Goal: Information Seeking & Learning: Learn about a topic

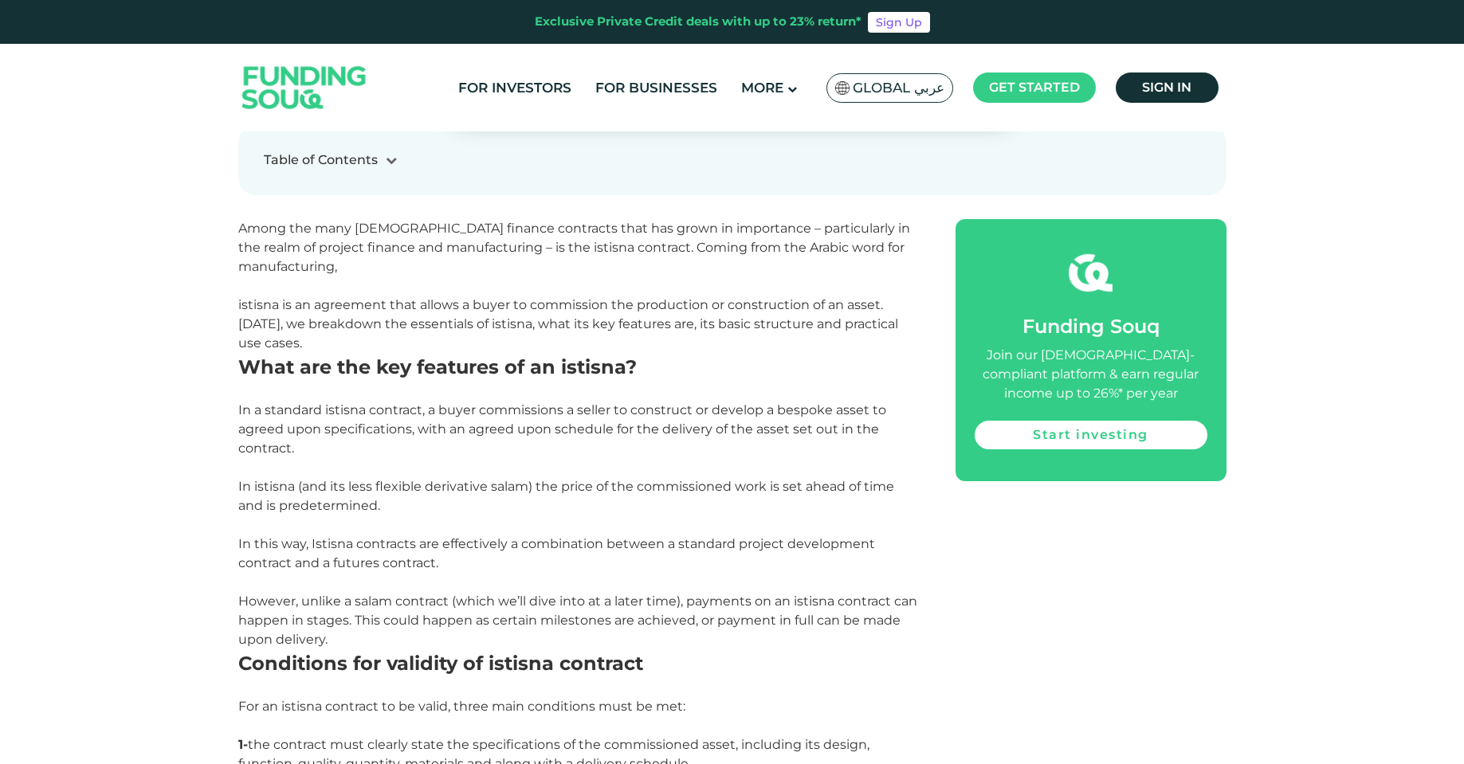
scroll to position [778, 0]
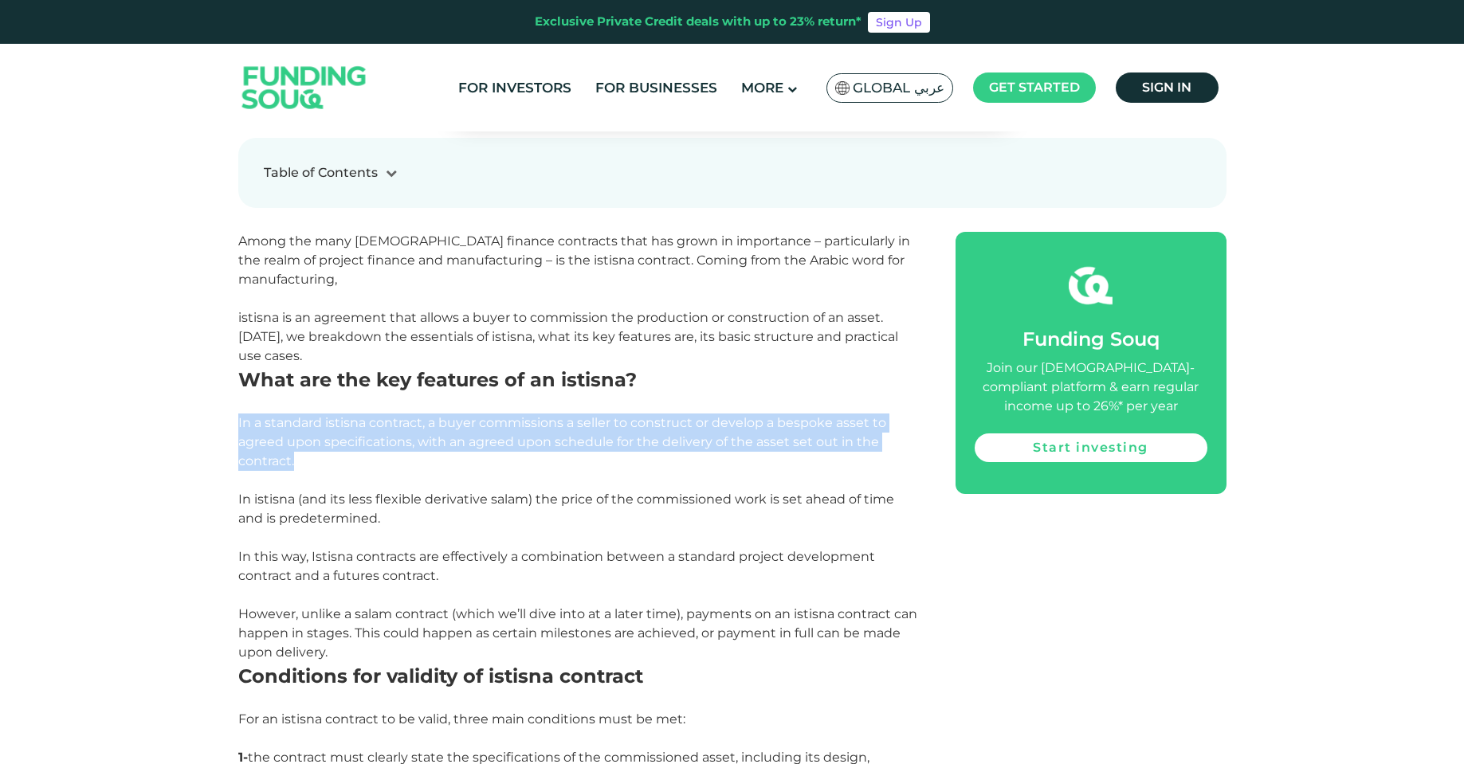
drag, startPoint x: 410, startPoint y: 412, endPoint x: 487, endPoint y: 465, distance: 93.9
click at [487, 465] on p "In a standard istisna contract, a buyer commissions a seller to construct or de…" at bounding box center [578, 442] width 681 height 57
drag, startPoint x: 454, startPoint y: 422, endPoint x: 485, endPoint y: 461, distance: 49.9
click at [485, 461] on p "In a standard istisna contract, a buyer commissions a seller to construct or de…" at bounding box center [578, 442] width 681 height 57
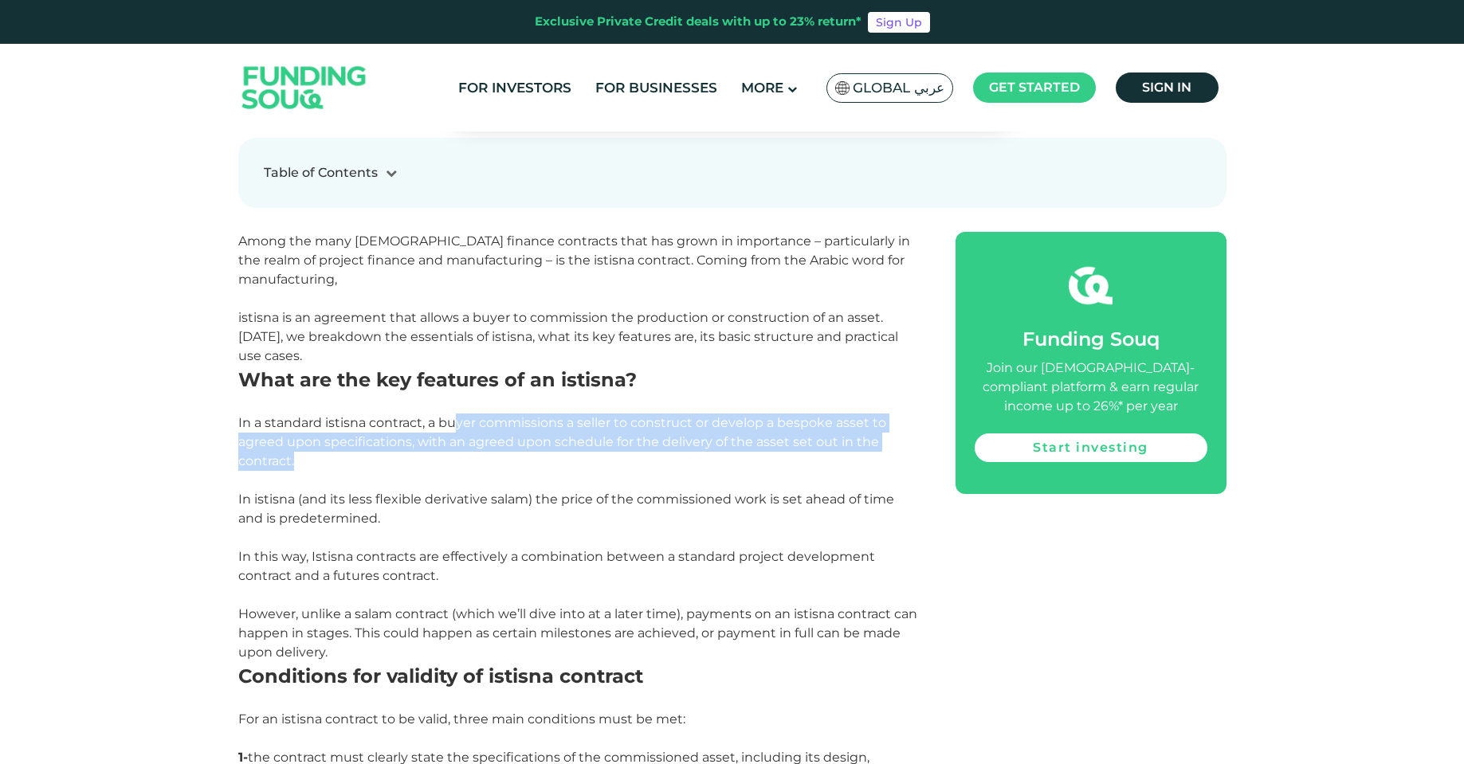
click at [485, 462] on p "In a standard istisna contract, a buyer commissions a seller to construct or de…" at bounding box center [578, 442] width 681 height 57
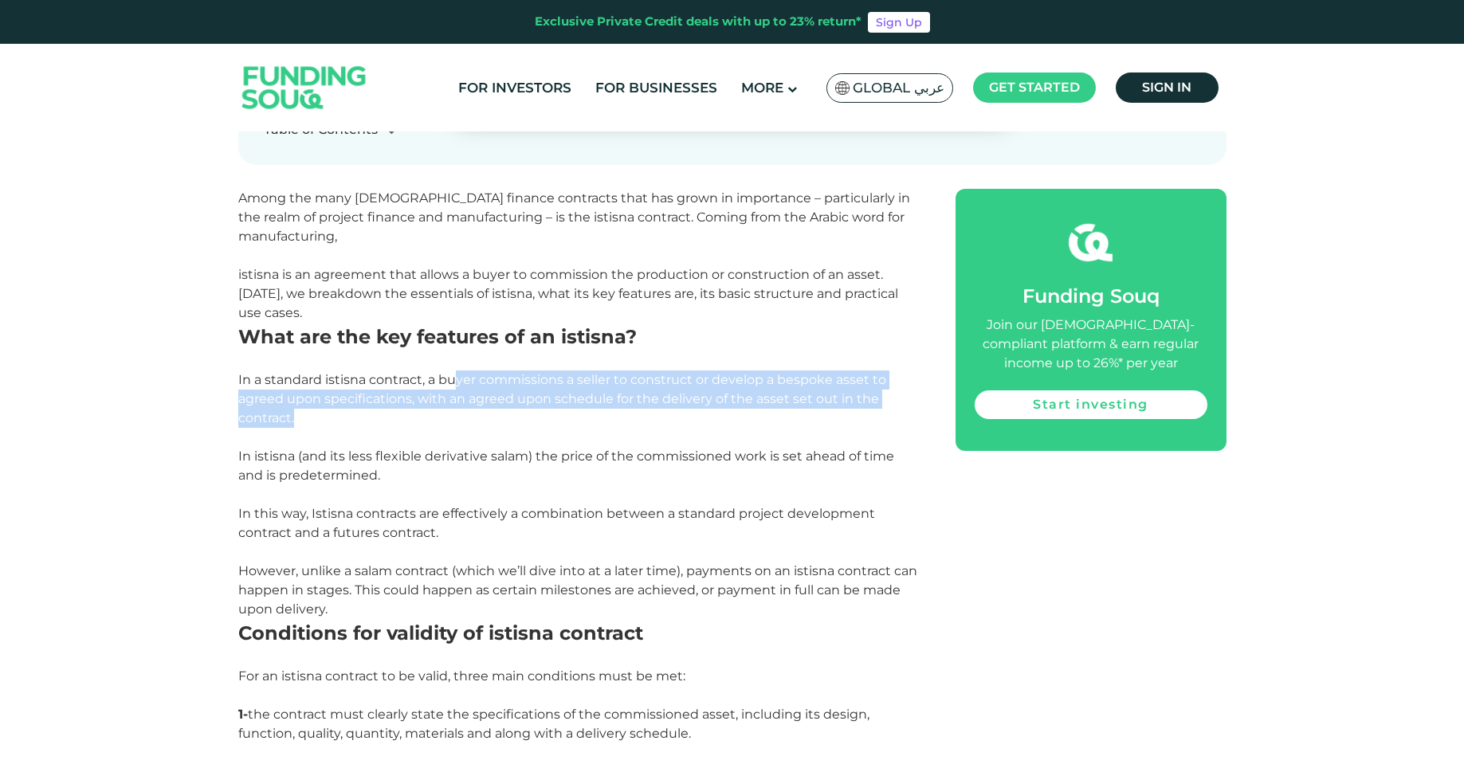
scroll to position [858, 0]
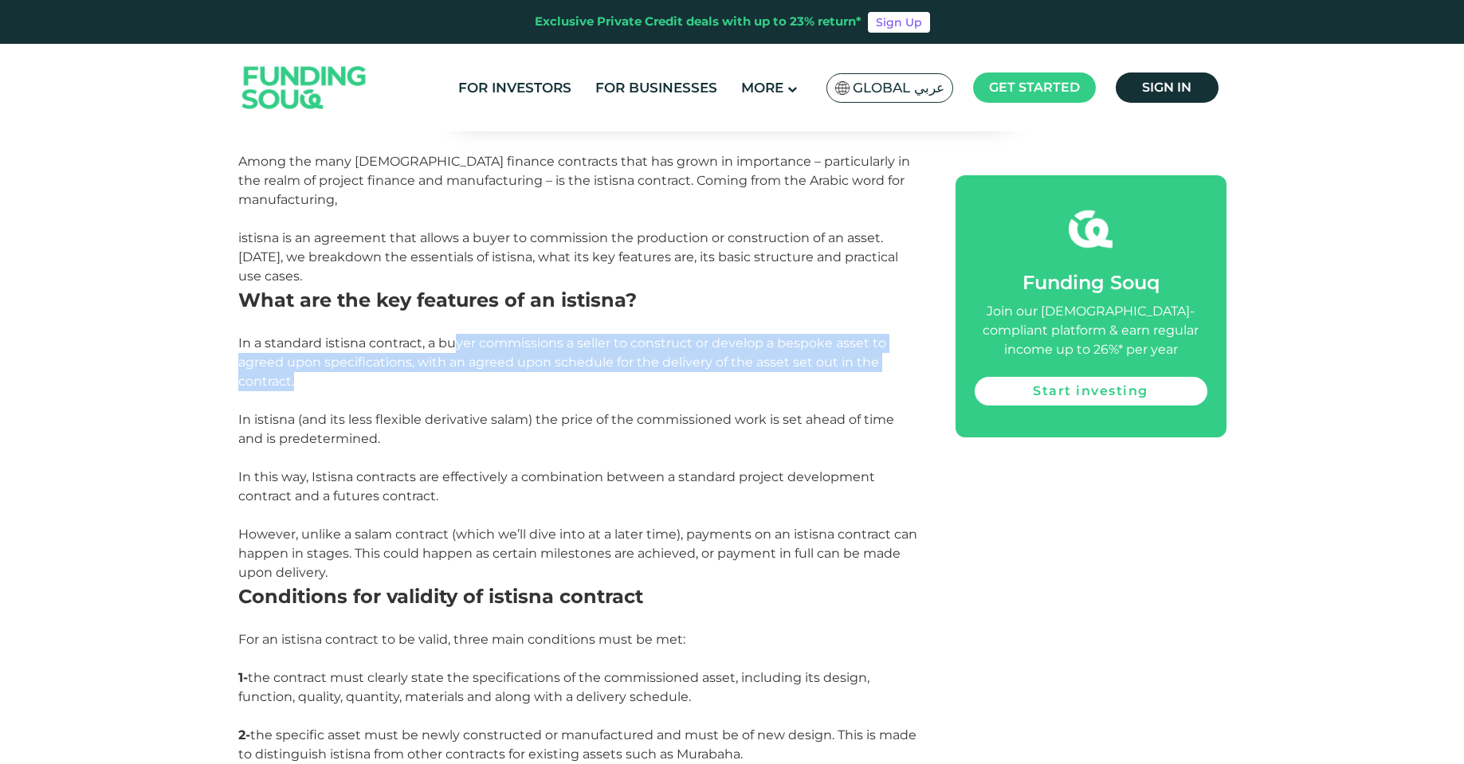
drag, startPoint x: 251, startPoint y: 426, endPoint x: 476, endPoint y: 438, distance: 225.8
click at [476, 438] on p "In istisna (and its less flexible derivative salam) the price of the commission…" at bounding box center [578, 429] width 681 height 38
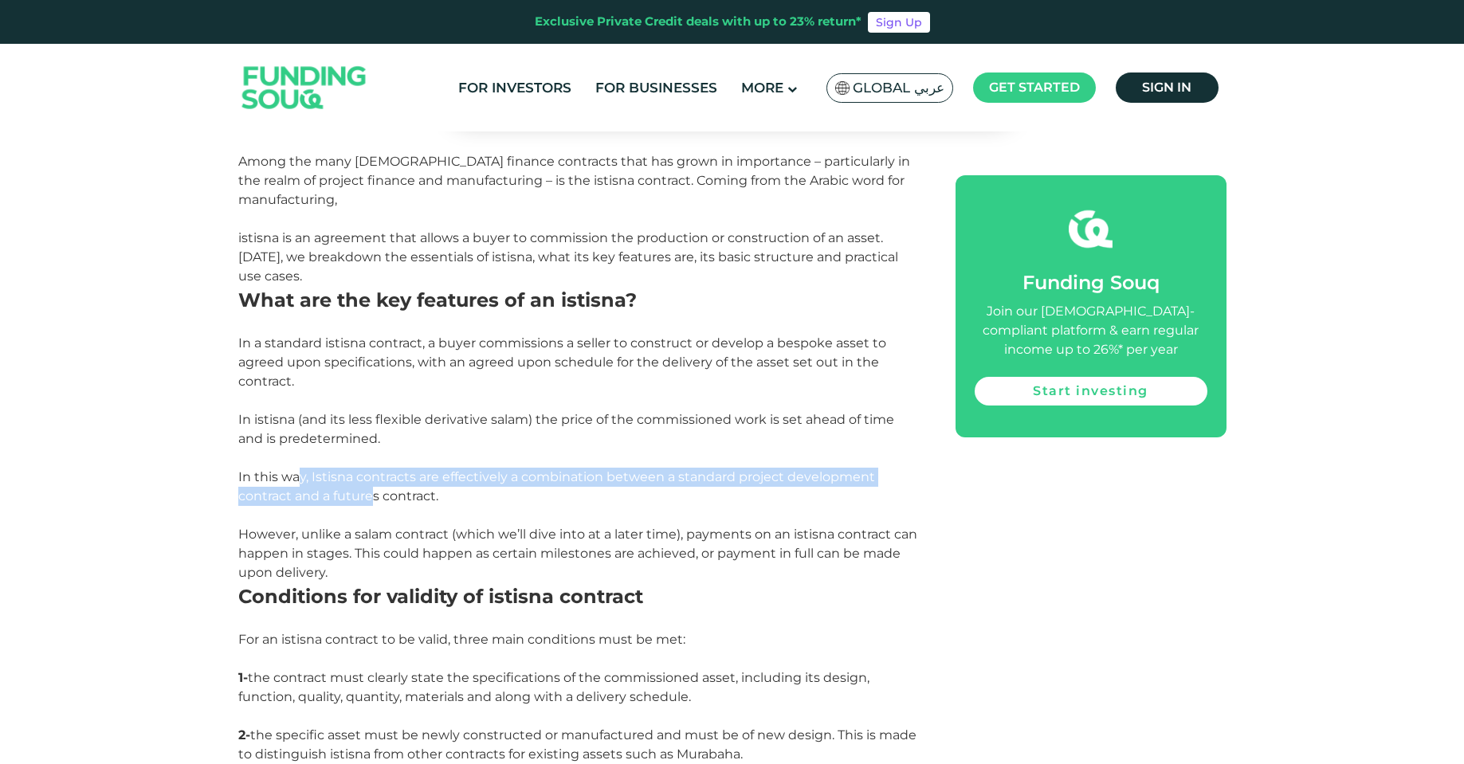
drag, startPoint x: 301, startPoint y: 484, endPoint x: 376, endPoint y: 488, distance: 75.0
click at [376, 488] on p "In this way, Istisna contracts are effectively a combination between a standard…" at bounding box center [578, 487] width 681 height 38
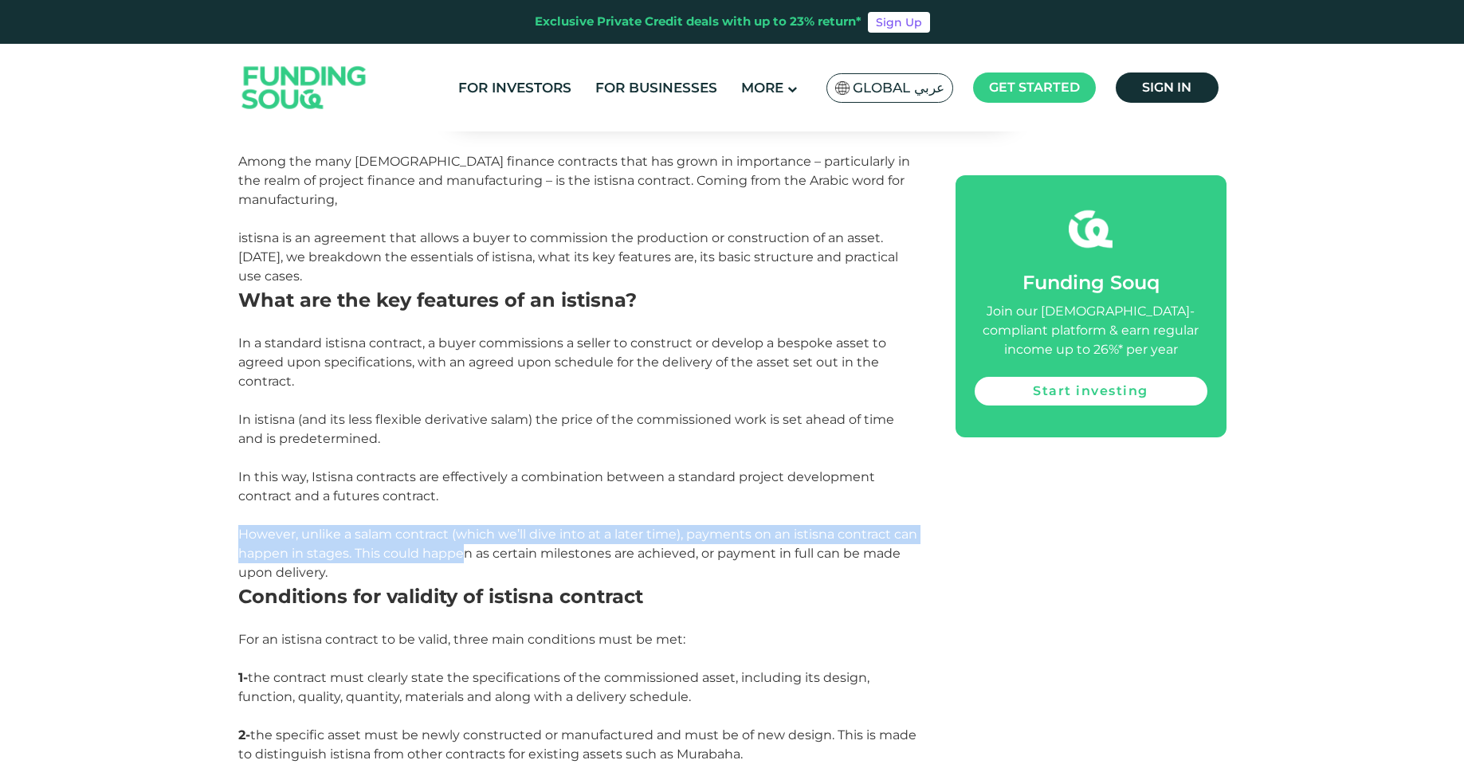
drag, startPoint x: 229, startPoint y: 540, endPoint x: 459, endPoint y: 553, distance: 230.6
click at [460, 553] on span "However, unlike a salam contract (which we’ll dive into at a later time), payme…" at bounding box center [577, 553] width 679 height 53
click at [438, 546] on span "However, unlike a salam contract (which we’ll dive into at a later time), payme…" at bounding box center [577, 553] width 679 height 53
click at [388, 545] on p "However, unlike a salam contract (which we’ll dive into at a later time), payme…" at bounding box center [578, 553] width 681 height 57
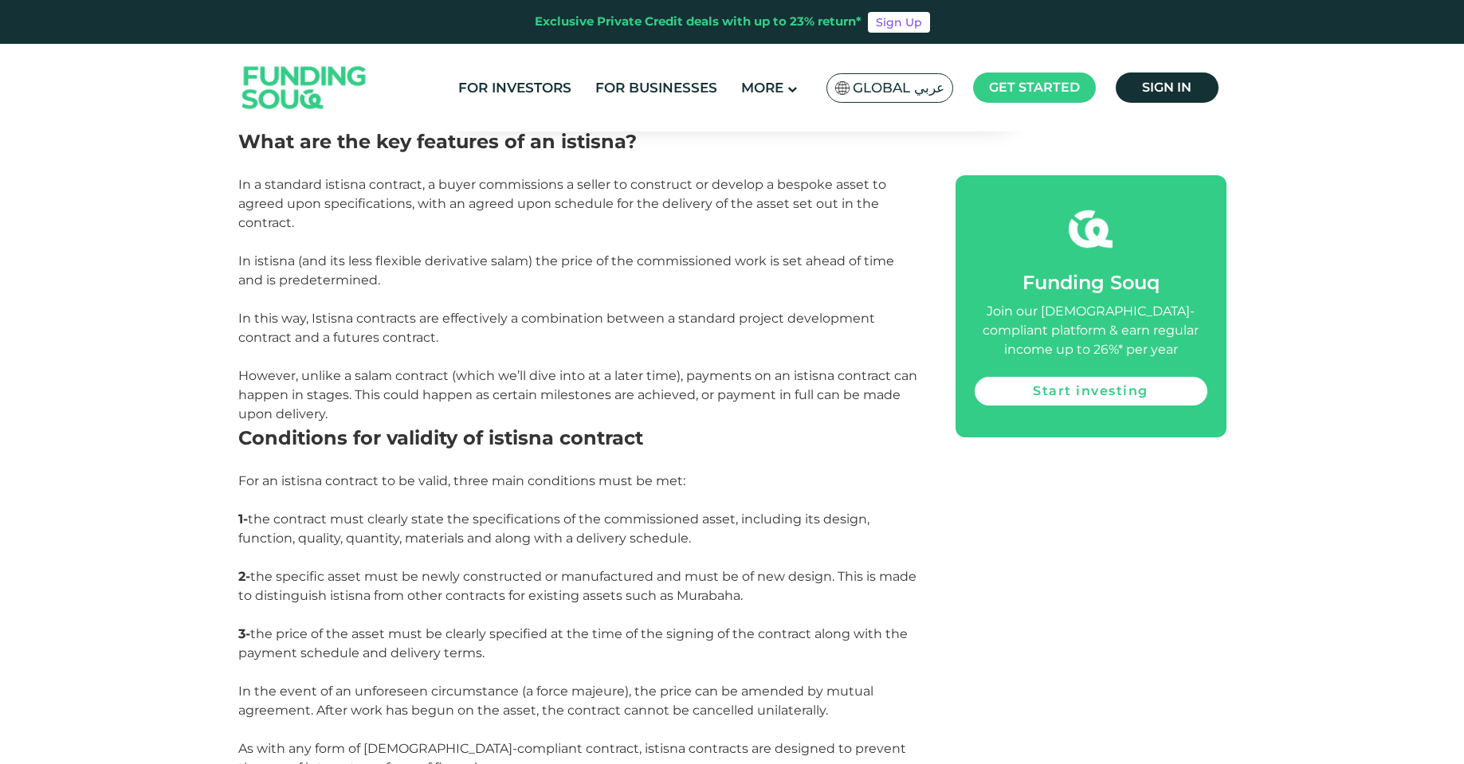
scroll to position [1017, 0]
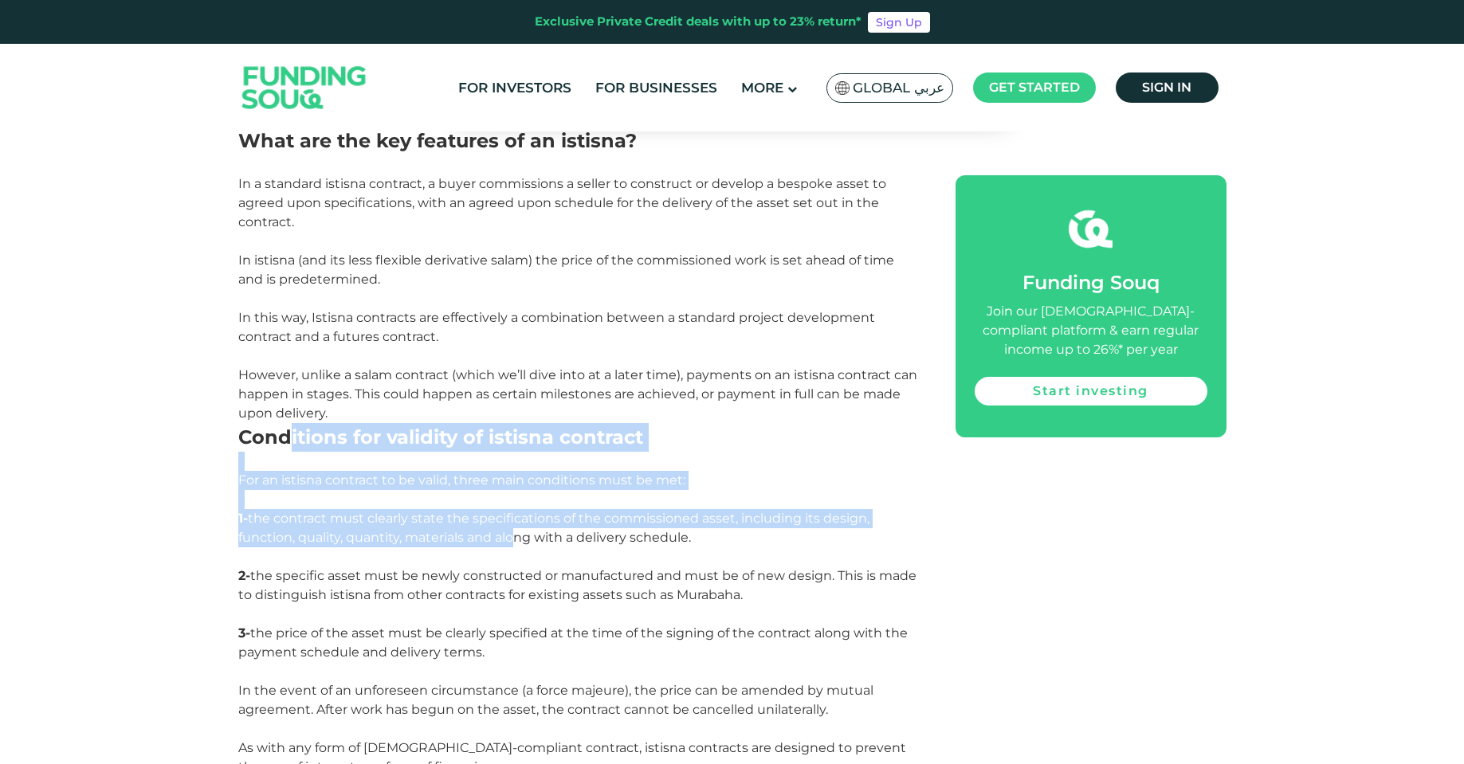
drag, startPoint x: 319, startPoint y: 437, endPoint x: 510, endPoint y: 533, distance: 213.4
click at [510, 533] on span "1- the contract must clearly state the specifications of the commissioned asset…" at bounding box center [553, 528] width 631 height 34
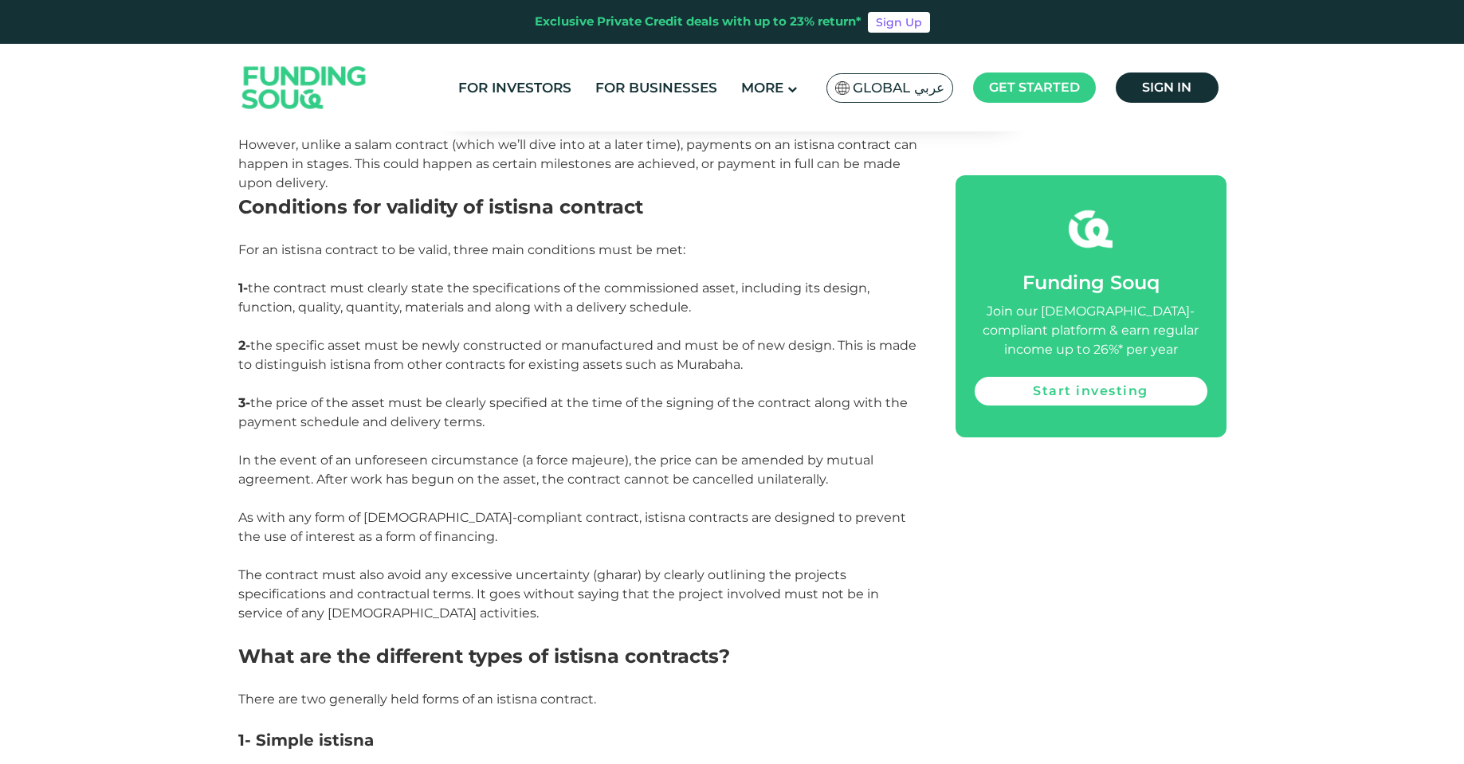
scroll to position [1256, 0]
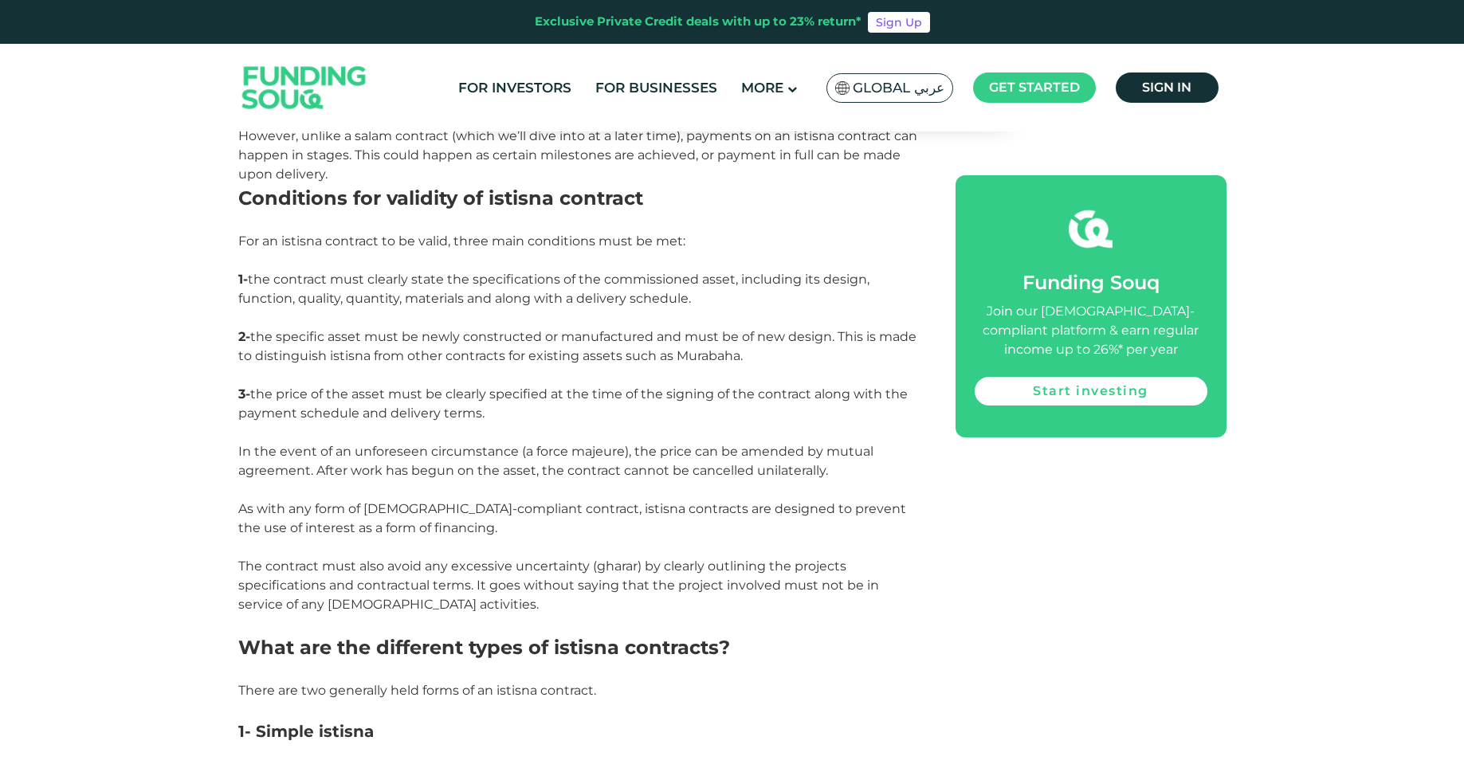
drag, startPoint x: 394, startPoint y: 269, endPoint x: 559, endPoint y: 269, distance: 164.1
click at [559, 269] on p at bounding box center [578, 260] width 681 height 19
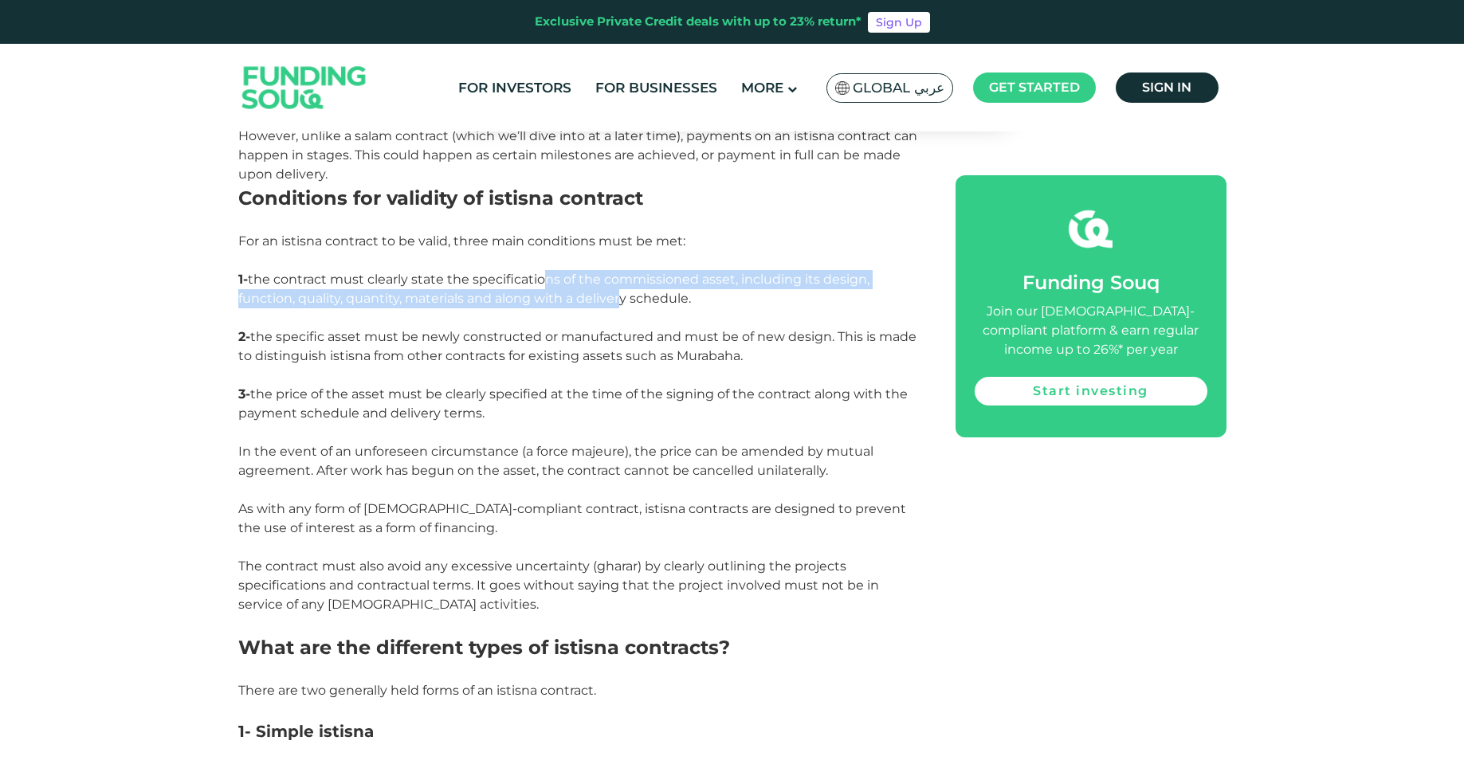
drag, startPoint x: 540, startPoint y: 280, endPoint x: 618, endPoint y: 304, distance: 81.9
click at [618, 304] on span "1- the contract must clearly state the specifications of the commissioned asset…" at bounding box center [553, 289] width 631 height 34
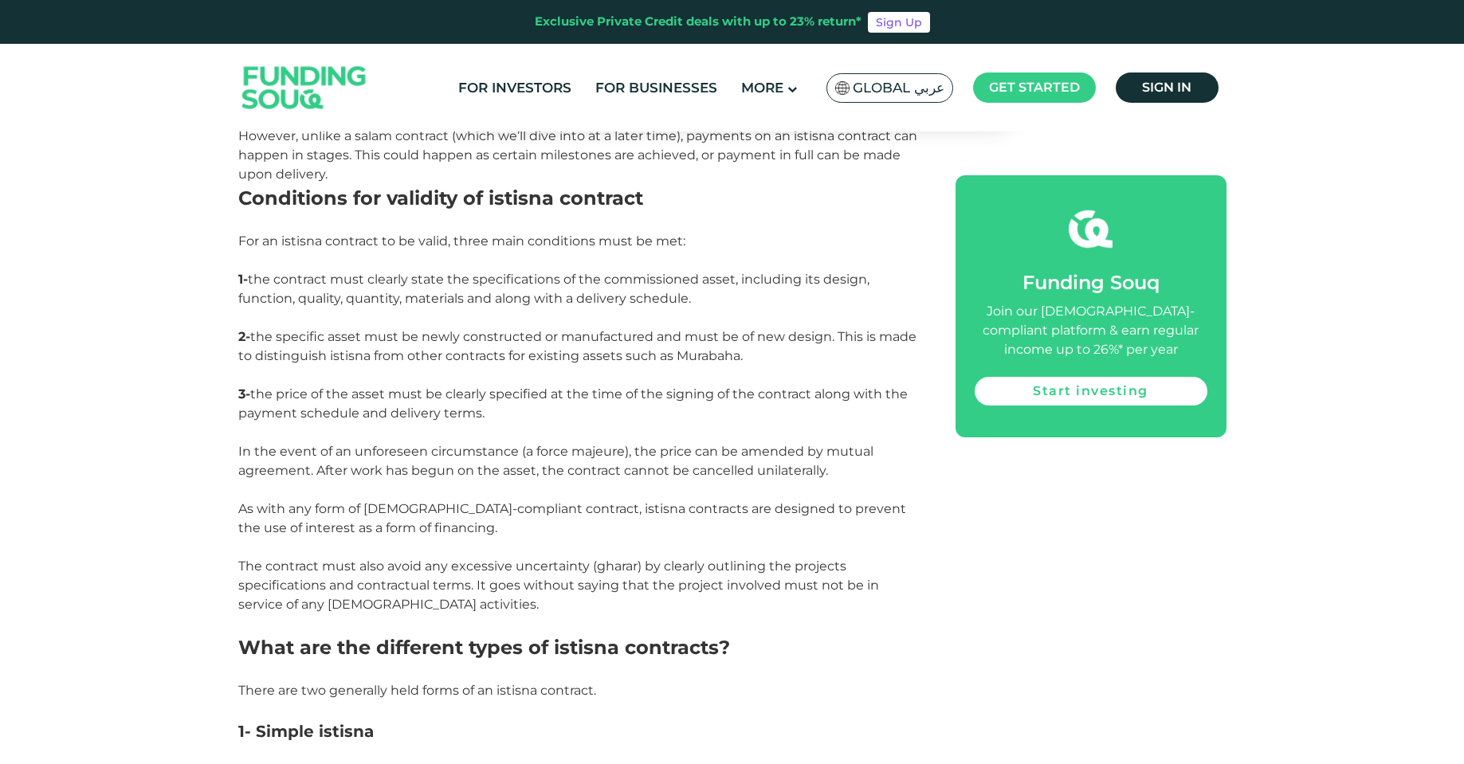
click at [514, 321] on p at bounding box center [578, 317] width 681 height 19
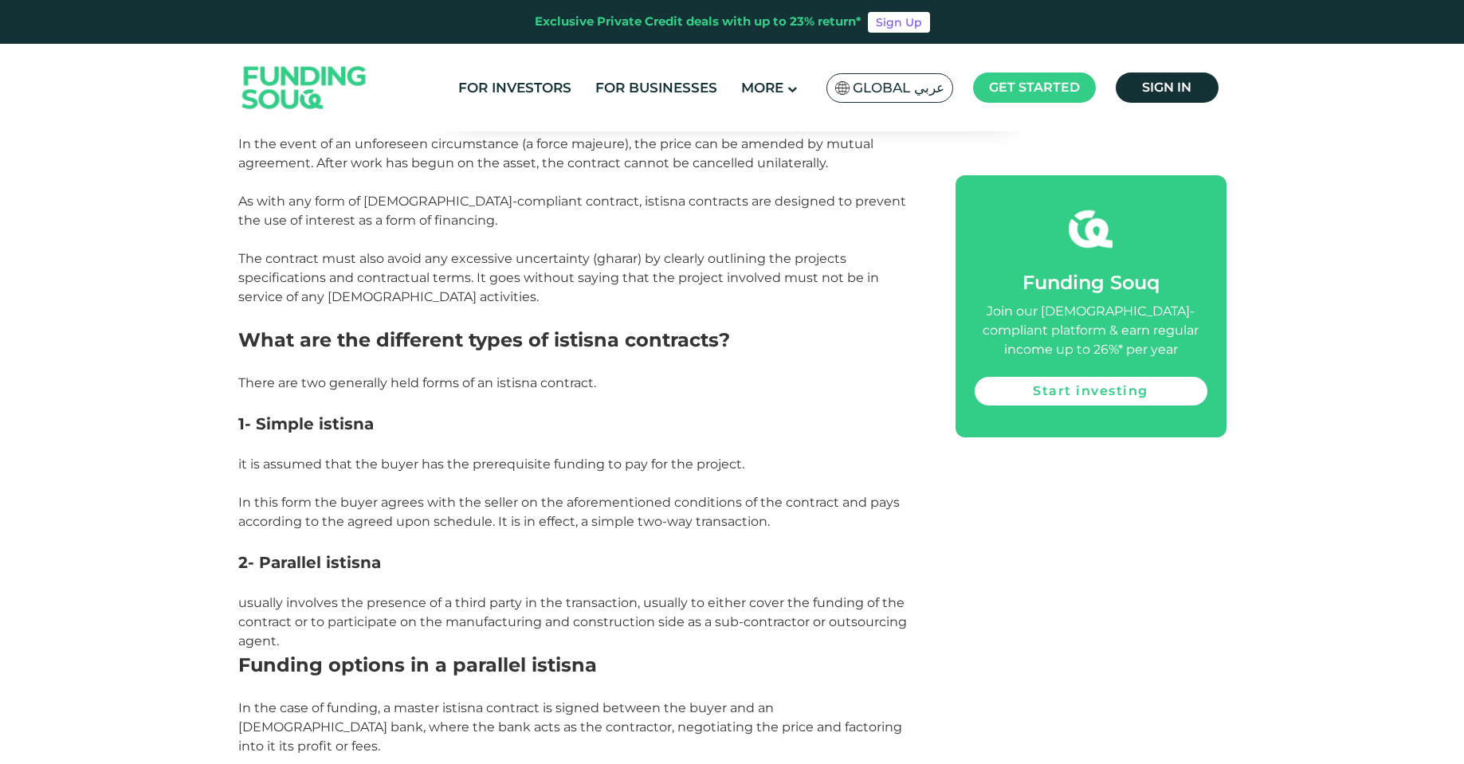
scroll to position [1575, 0]
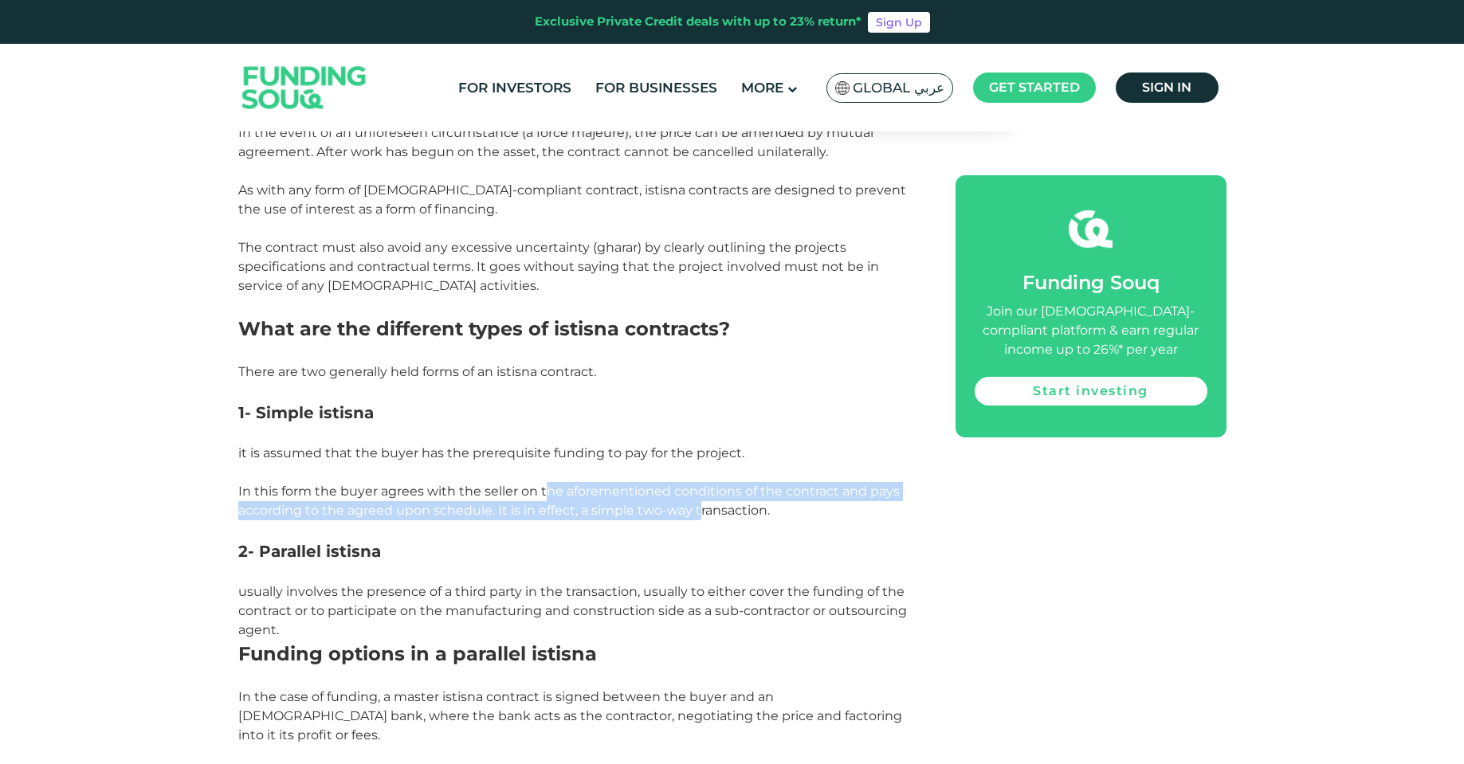
drag, startPoint x: 547, startPoint y: 487, endPoint x: 697, endPoint y: 515, distance: 153.1
click at [697, 515] on span "In this form the buyer agrees with the seller on the aforementioned conditions …" at bounding box center [568, 501] width 661 height 34
drag, startPoint x: 360, startPoint y: 598, endPoint x: 858, endPoint y: 623, distance: 498.6
click at [858, 623] on p "usually involves the presence of a third party in the transaction, usually to e…" at bounding box center [578, 610] width 681 height 57
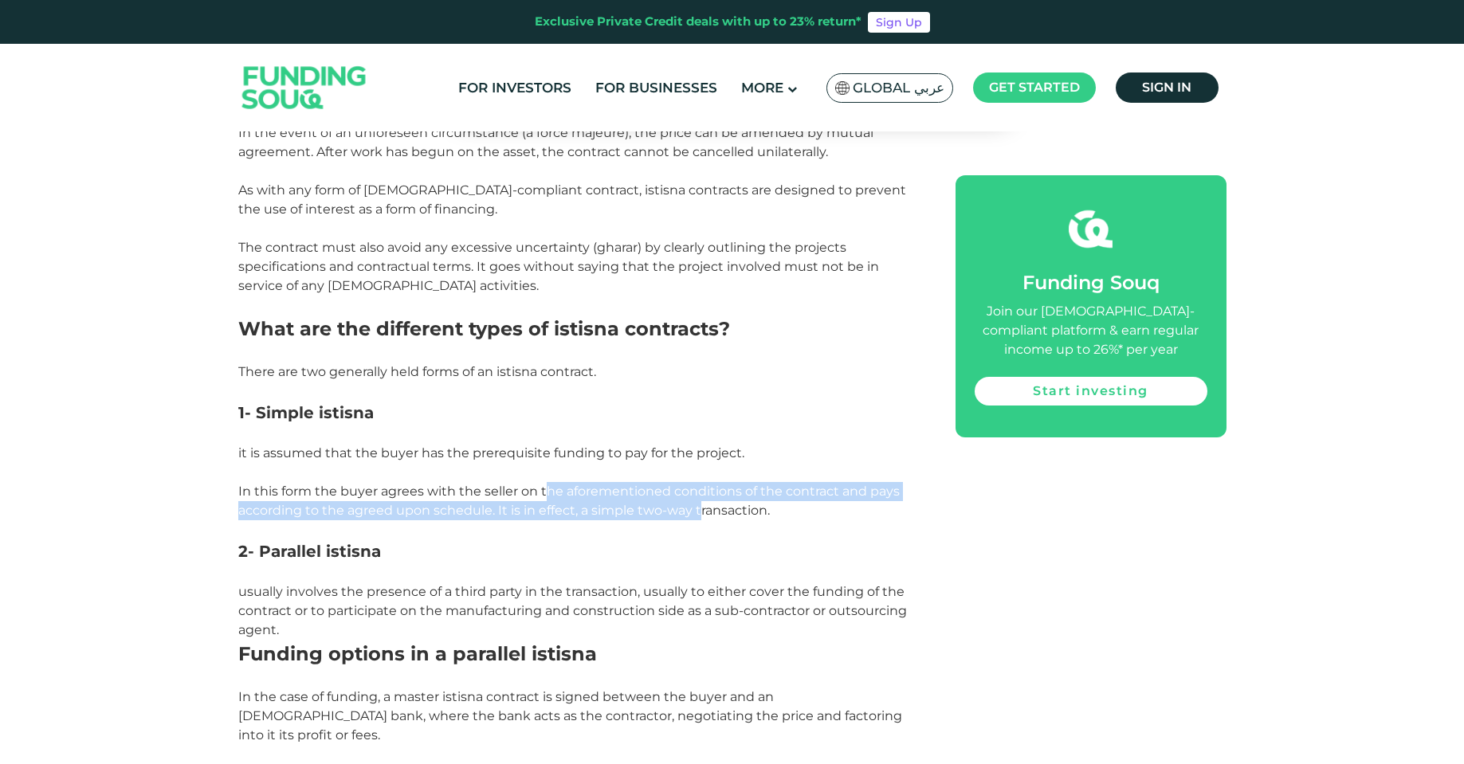
click at [858, 623] on p "usually involves the presence of a third party in the transaction, usually to e…" at bounding box center [578, 610] width 681 height 57
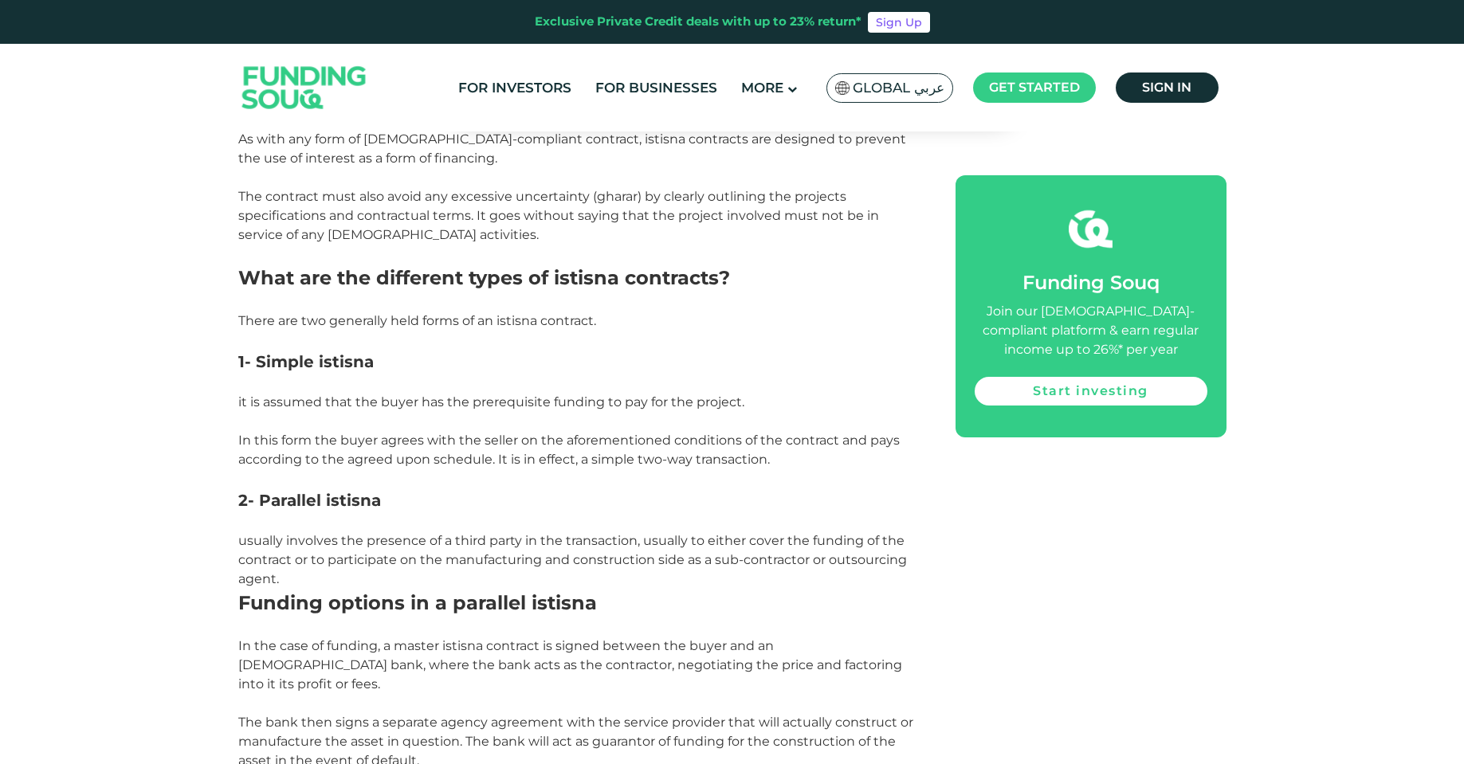
scroll to position [1894, 0]
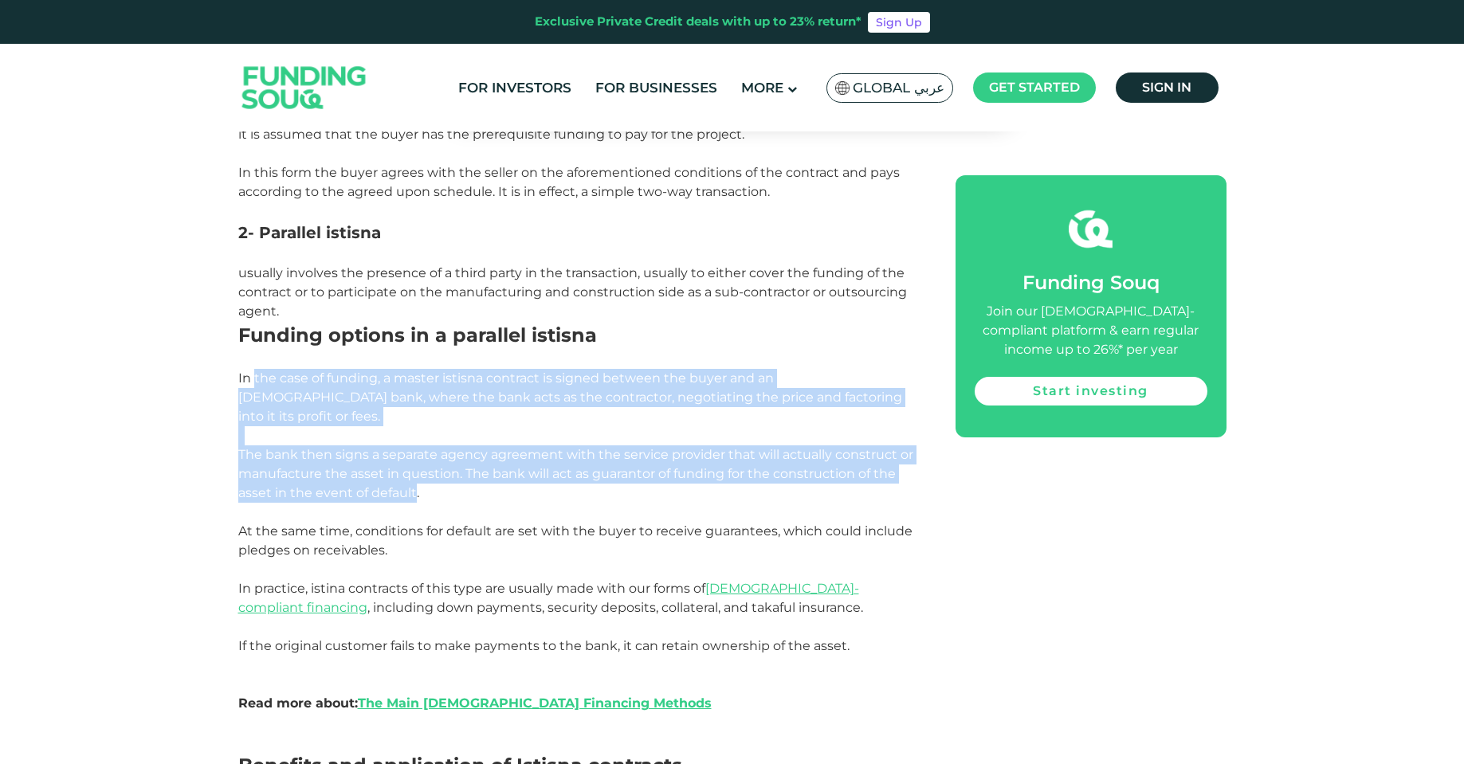
drag, startPoint x: 483, startPoint y: 406, endPoint x: 414, endPoint y: 467, distance: 91.4
click at [414, 467] on div "Among the many [DEMOGRAPHIC_DATA] finance contracts that has grown in importanc…" at bounding box center [578, 105] width 681 height 1978
